Goal: Navigation & Orientation: Go to known website

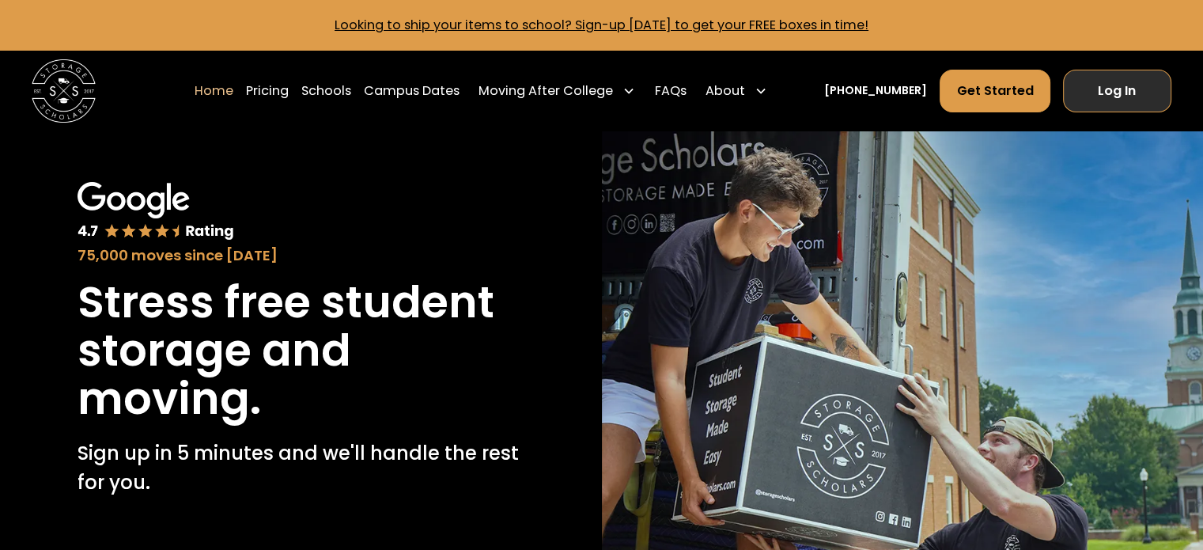
click at [1139, 86] on link "Log In" at bounding box center [1117, 91] width 108 height 43
click at [1116, 103] on link "Log In" at bounding box center [1117, 91] width 108 height 43
click at [1118, 115] on div "Home Pricing Schools Campus Dates Moving After College Commercial Projects Apar…" at bounding box center [601, 91] width 1139 height 80
click at [1117, 104] on link "Log In" at bounding box center [1117, 91] width 108 height 43
click at [1103, 102] on link "Log In" at bounding box center [1117, 91] width 108 height 43
